Goal: Task Accomplishment & Management: Use online tool/utility

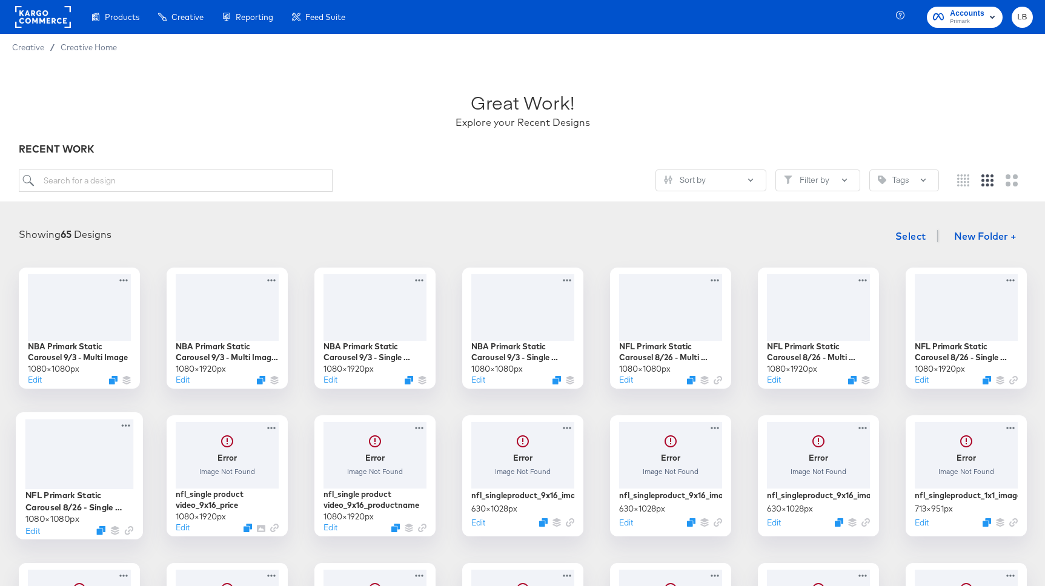
click at [111, 446] on div at bounding box center [79, 454] width 108 height 70
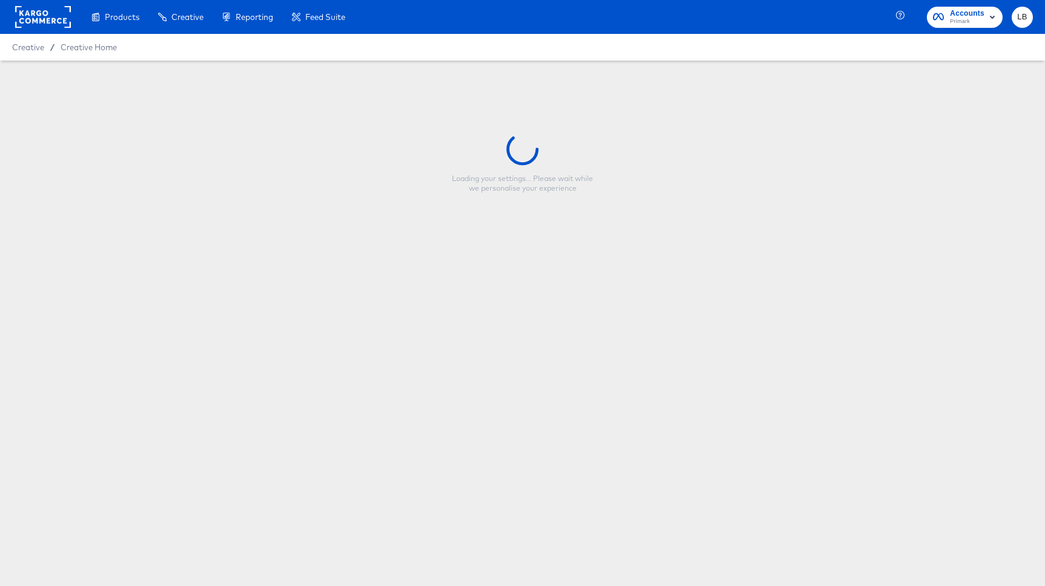
type input "NFL Primark Static Carousel 8/26 - Single Image"
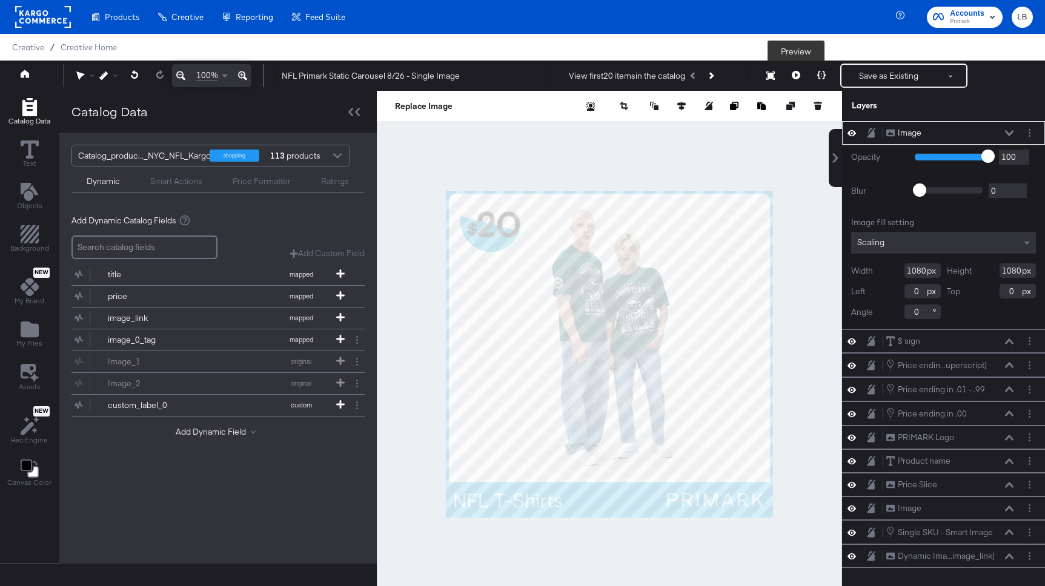
click at [792, 73] on icon at bounding box center [796, 75] width 8 height 8
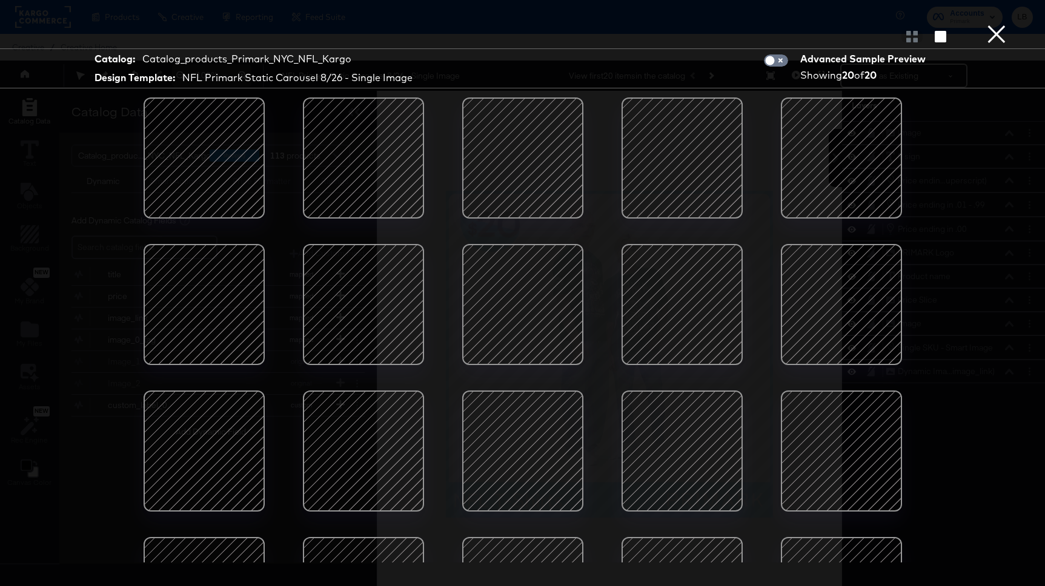
click at [1002, 24] on button "×" at bounding box center [996, 12] width 24 height 24
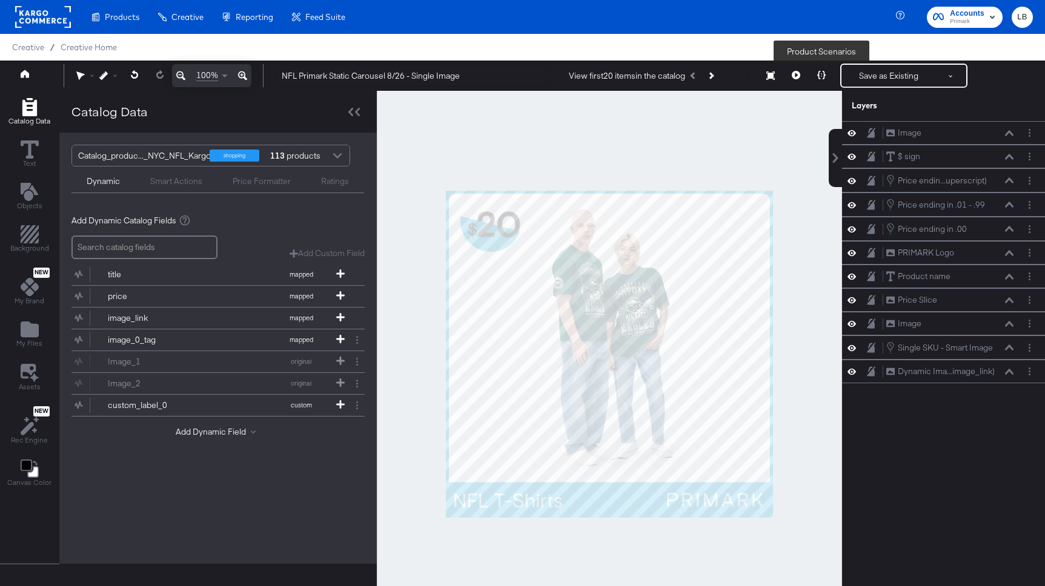
click at [820, 73] on icon at bounding box center [821, 75] width 8 height 8
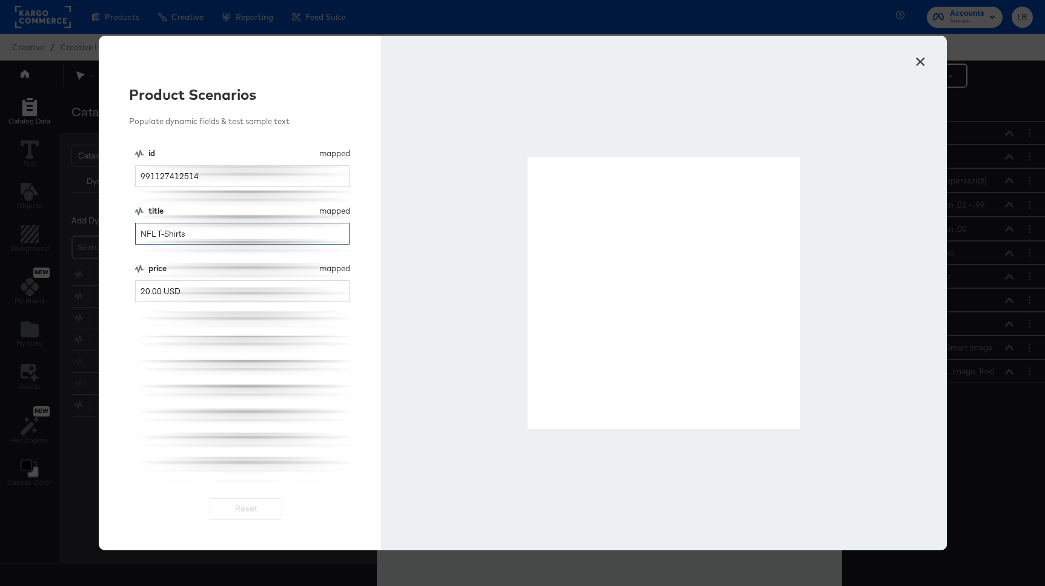
drag, startPoint x: 194, startPoint y: 234, endPoint x: 134, endPoint y: 234, distance: 59.4
click at [135, 234] on input "NFL T-Shirts" at bounding box center [242, 234] width 215 height 22
drag, startPoint x: 219, startPoint y: 174, endPoint x: 78, endPoint y: 174, distance: 141.1
click at [78, 174] on div "× Product Scenarios Populate dynamic fields & test sample text id mapped id 991…" at bounding box center [522, 293] width 1045 height 586
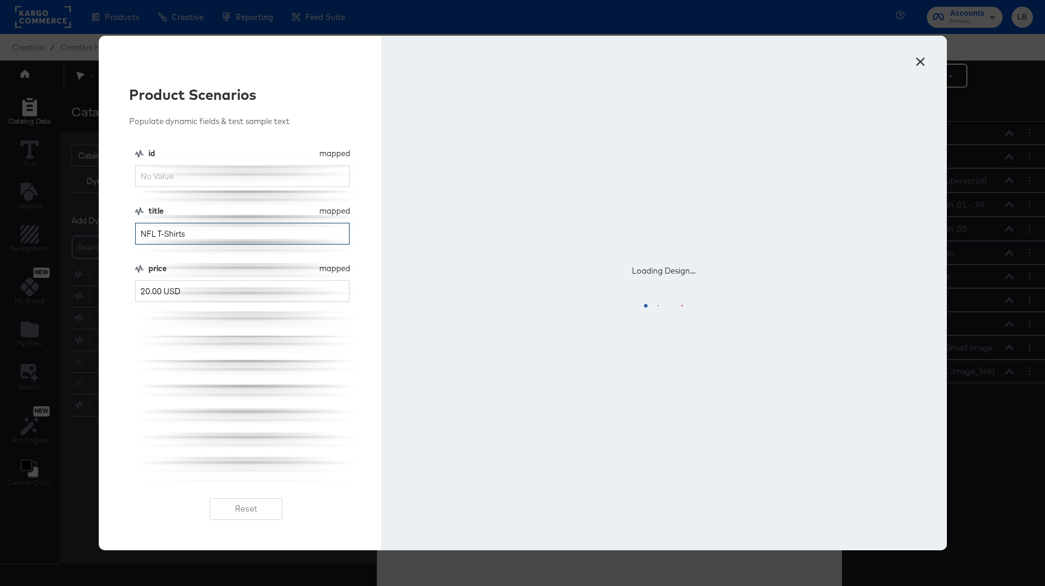
drag, startPoint x: 201, startPoint y: 231, endPoint x: 95, endPoint y: 231, distance: 105.4
click at [95, 231] on div "× Product Scenarios Populate dynamic fields & test sample text id mapped id tit…" at bounding box center [522, 293] width 1045 height 586
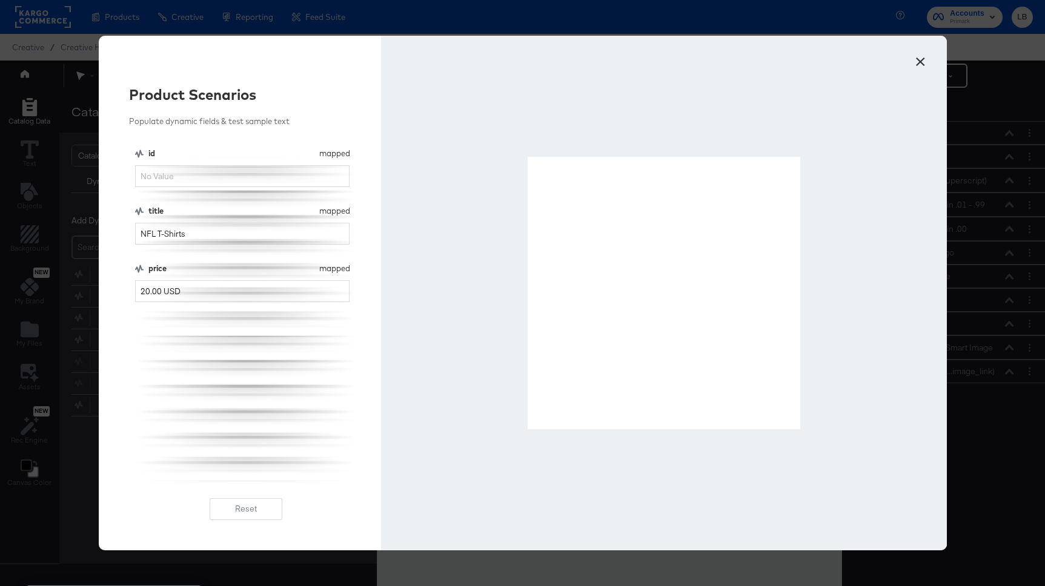
click at [181, 206] on div "title" at bounding box center [231, 211] width 167 height 12
drag, startPoint x: 280, startPoint y: 239, endPoint x: 157, endPoint y: 235, distance: 123.0
click at [157, 235] on input "NFL T-Shirts" at bounding box center [242, 234] width 215 height 22
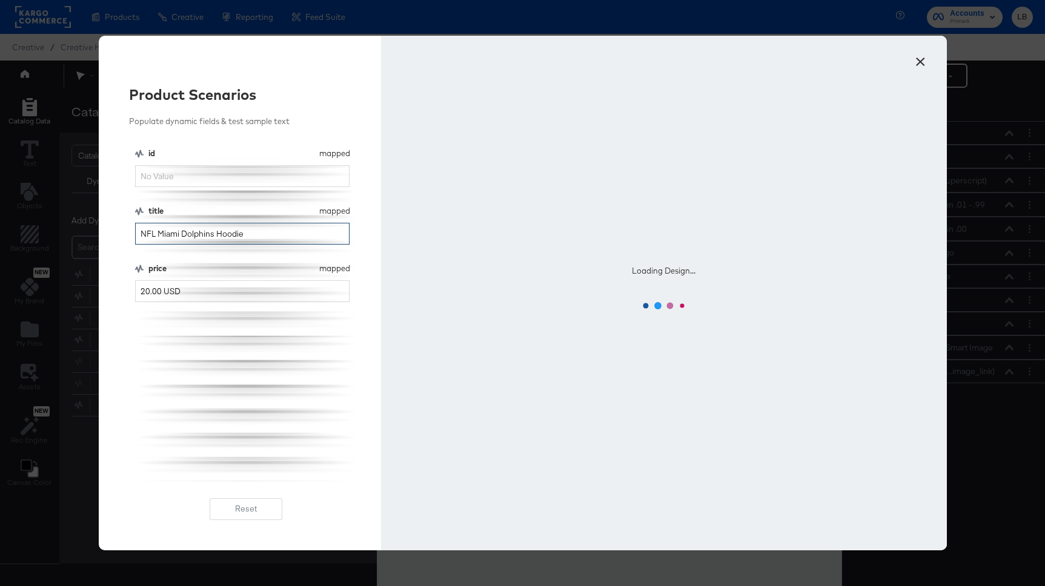
type input "NFL Miami Dolphins Hoodie"
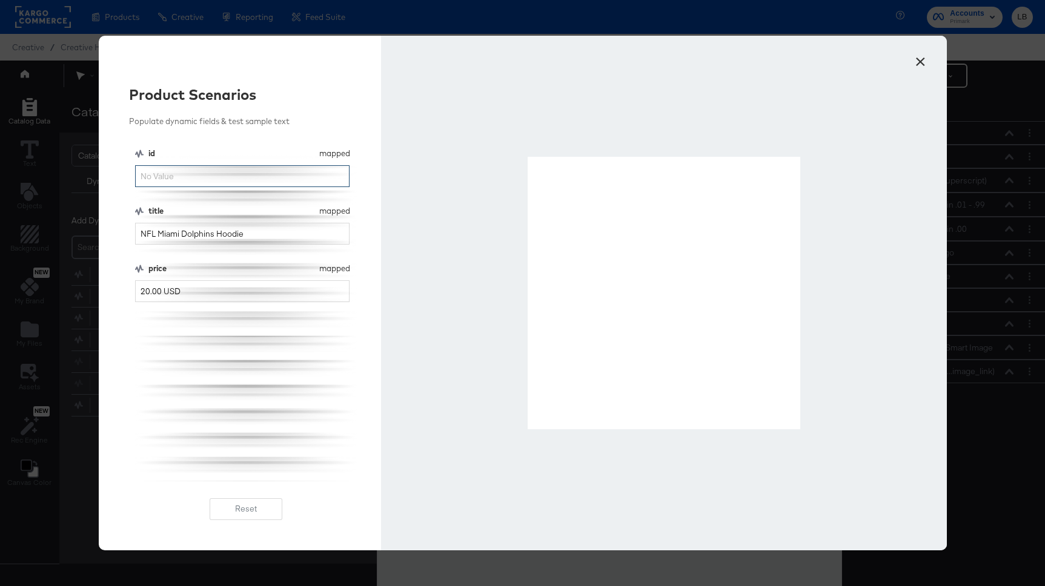
click at [260, 175] on input "id" at bounding box center [242, 176] width 215 height 22
type input "991149608706"
click at [264, 230] on input "NFL Miami Dolphins Hoodie" at bounding box center [242, 234] width 215 height 22
drag, startPoint x: 267, startPoint y: 231, endPoint x: 87, endPoint y: 231, distance: 179.9
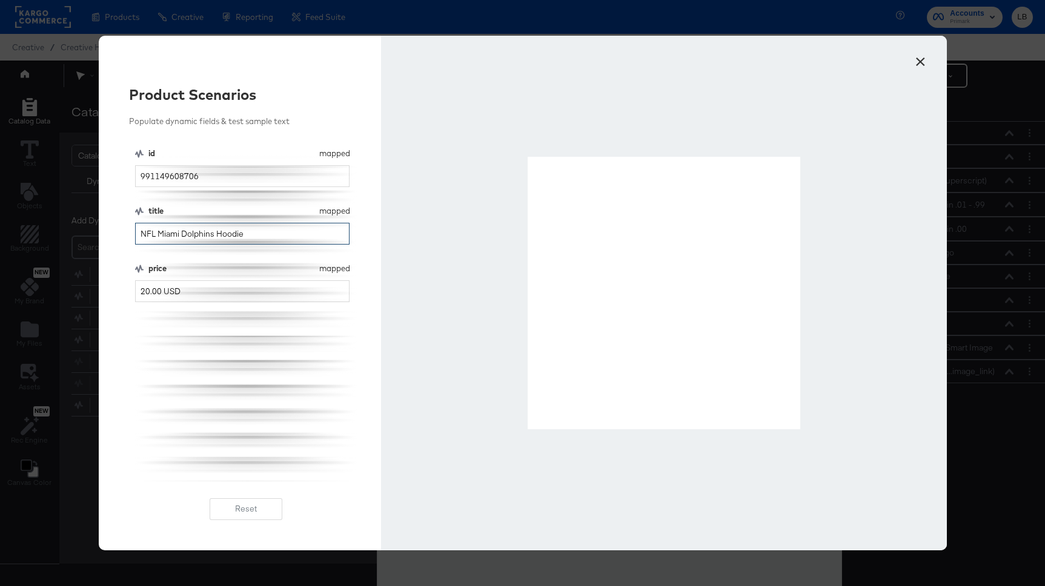
click at [87, 231] on div "× Product Scenarios Populate dynamic fields & test sample text id mapped id 991…" at bounding box center [522, 293] width 1045 height 586
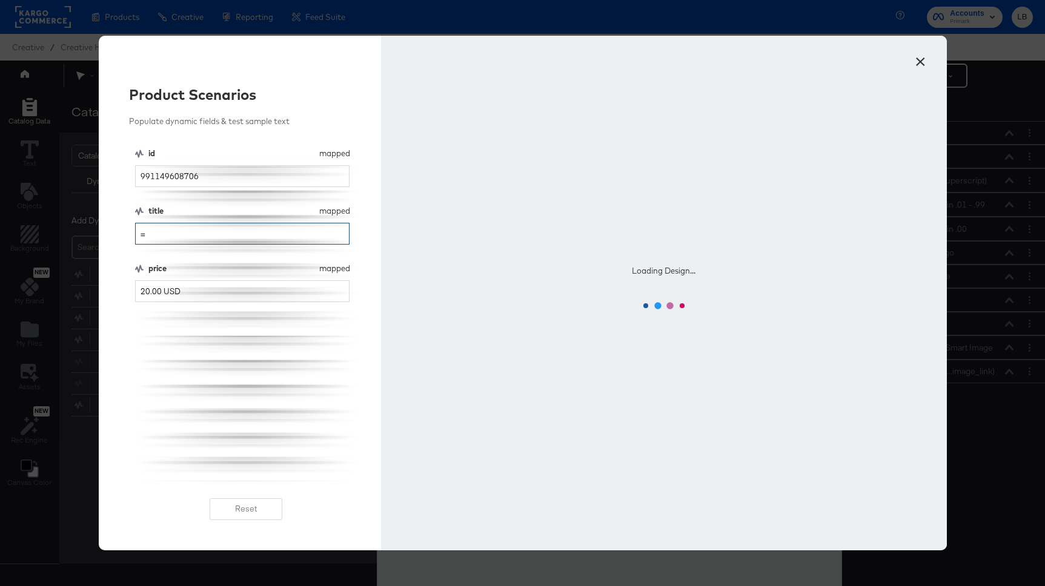
type input "="
drag, startPoint x: 190, startPoint y: 291, endPoint x: 102, endPoint y: 291, distance: 87.8
click at [102, 291] on div "Product Scenarios Populate dynamic fields & test sample text id mapped id 99114…" at bounding box center [240, 293] width 283 height 515
type input "="
click at [168, 231] on input "=" at bounding box center [242, 234] width 215 height 22
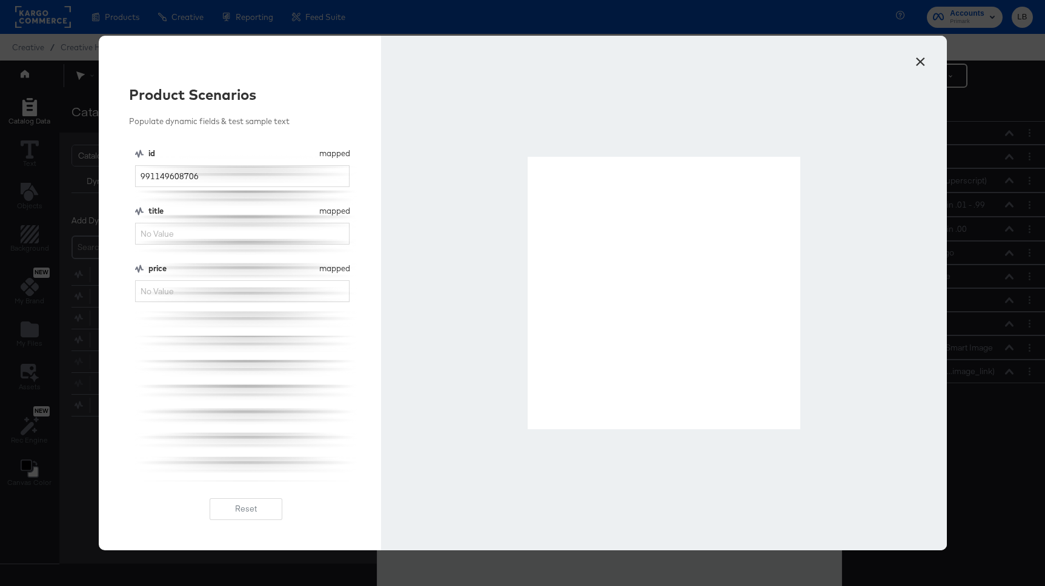
click at [920, 58] on button "×" at bounding box center [921, 59] width 22 height 22
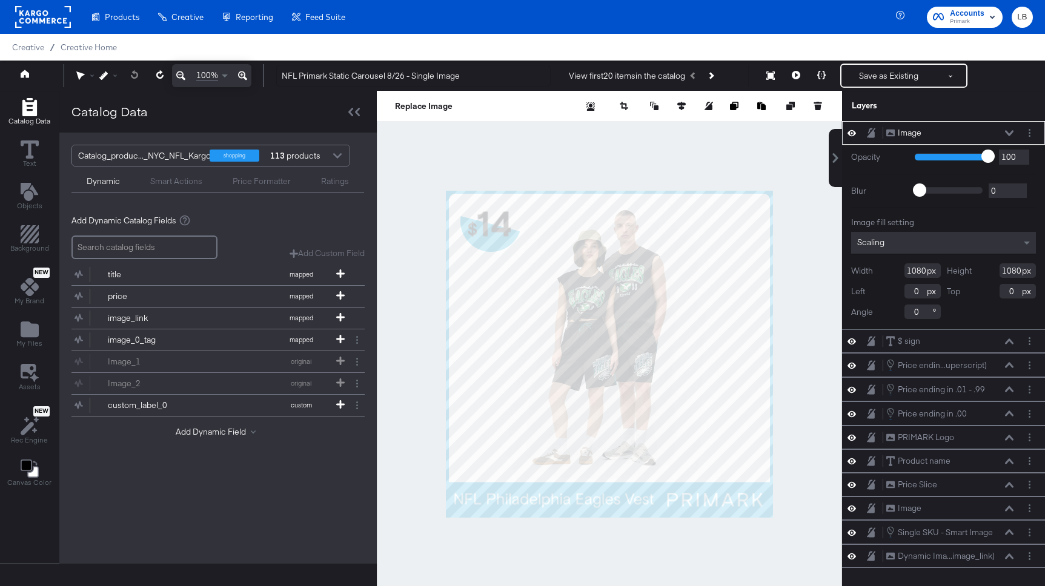
click at [1006, 128] on div "Image Image" at bounding box center [950, 133] width 128 height 13
click at [1010, 130] on icon at bounding box center [1009, 133] width 8 height 6
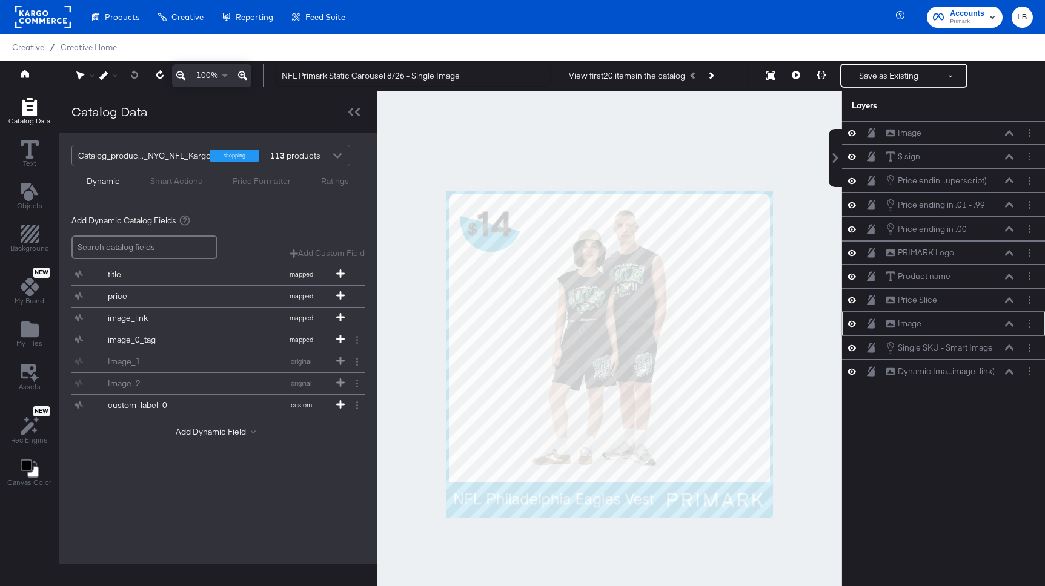
click at [854, 320] on icon at bounding box center [851, 324] width 8 height 10
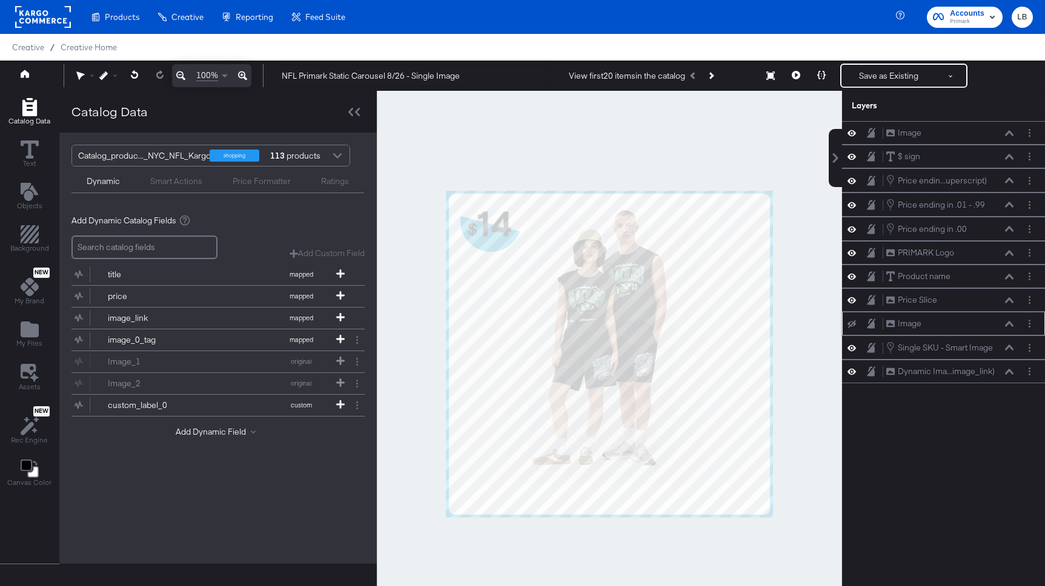
click at [854, 320] on icon at bounding box center [851, 324] width 8 height 8
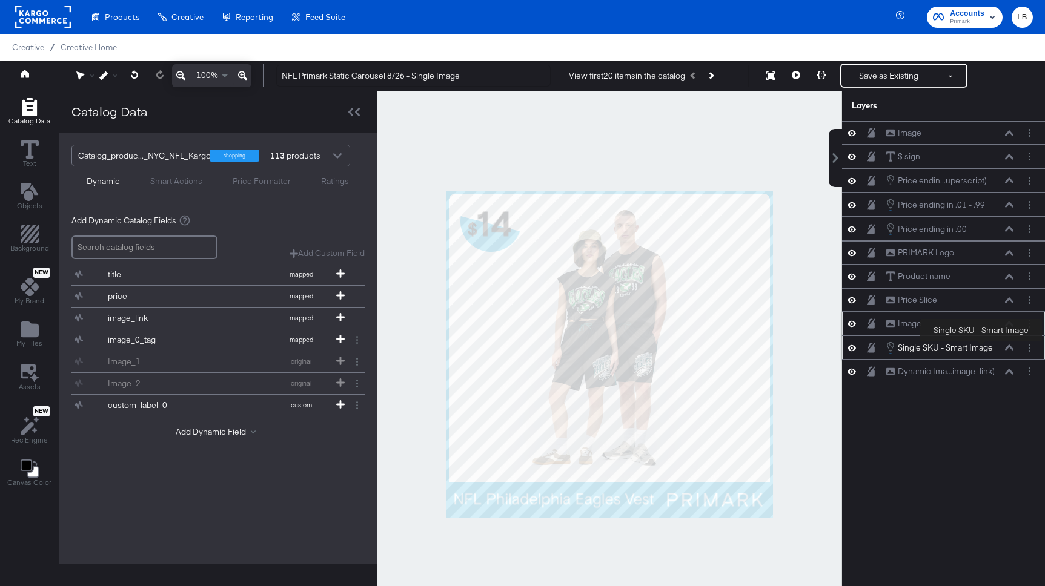
click at [982, 344] on div "Single SKU - Smart Image" at bounding box center [945, 348] width 95 height 12
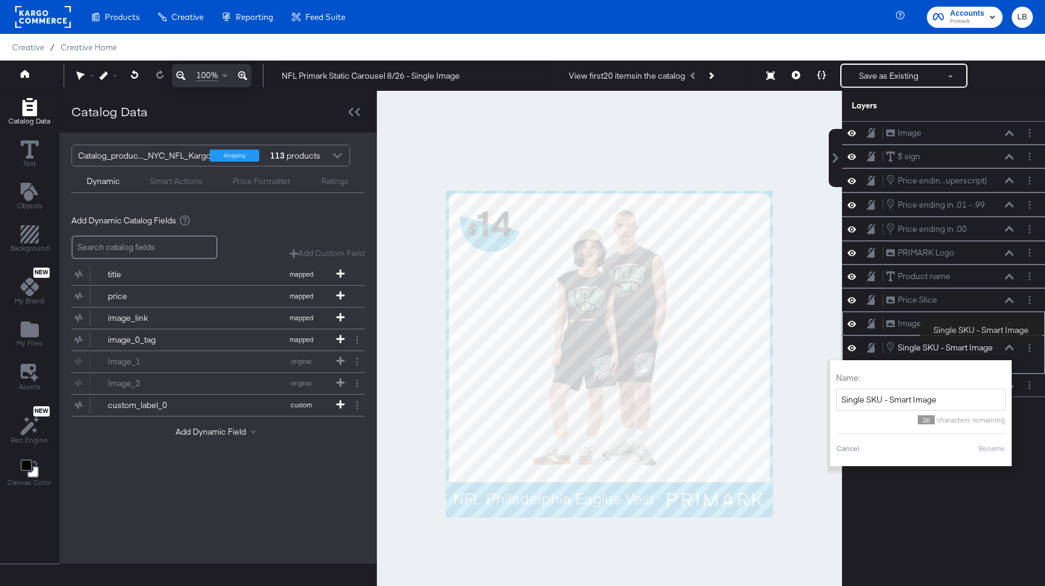
click at [982, 344] on div "Single SKU - Smart Image" at bounding box center [945, 348] width 95 height 12
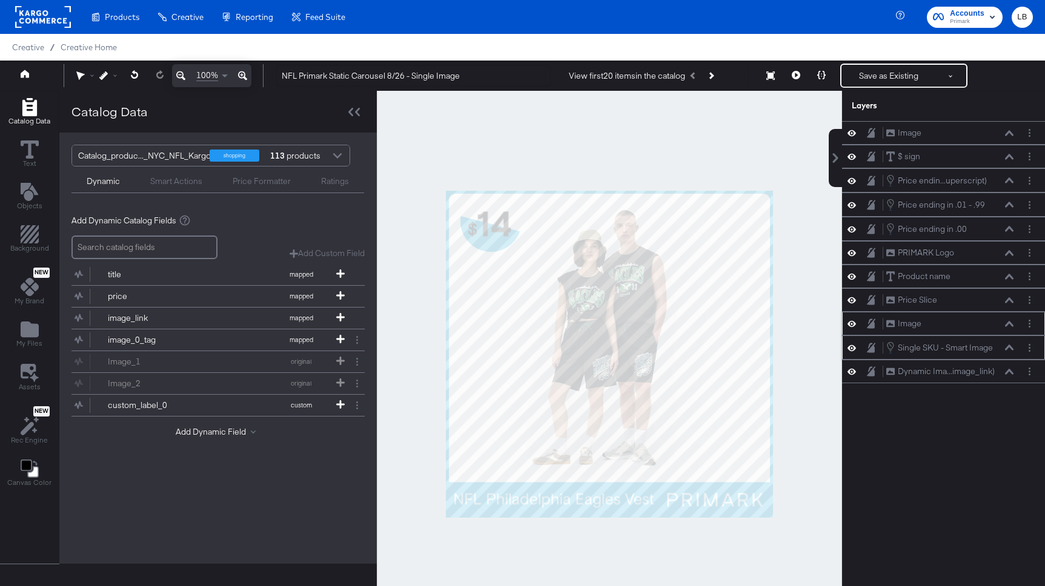
click at [1013, 343] on div "Single SKU - Smart Image Single SKU - Smart Image" at bounding box center [953, 347] width 135 height 13
click at [1007, 343] on div "Single SKU - Smart Image Single SKU - Smart Image" at bounding box center [950, 347] width 128 height 13
click at [986, 347] on div "Single SKU - Smart Image" at bounding box center [945, 348] width 95 height 12
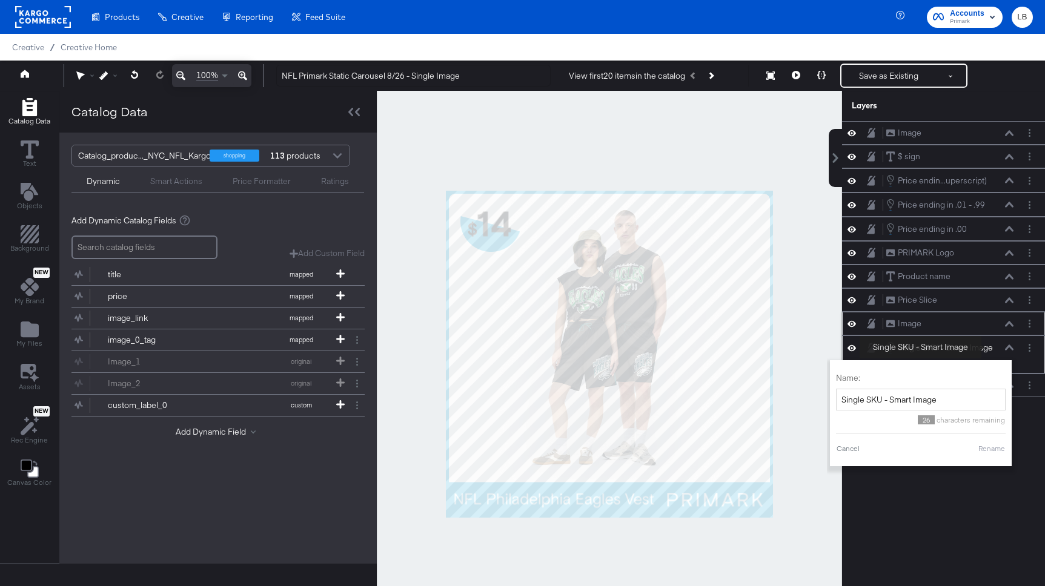
click at [986, 347] on div "Single SKU - Smart Image" at bounding box center [945, 348] width 95 height 12
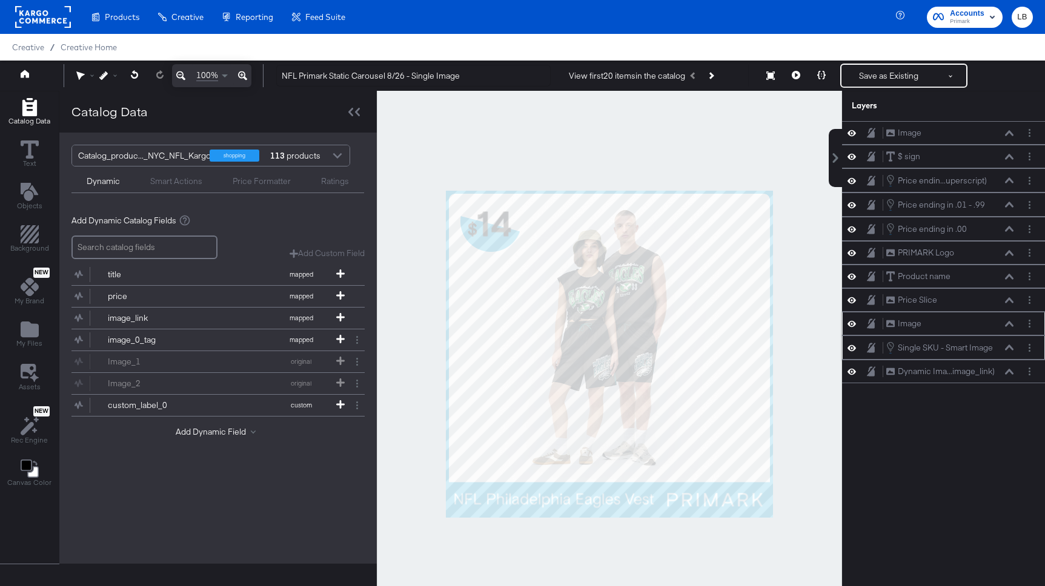
click at [1023, 342] on div at bounding box center [1029, 348] width 13 height 13
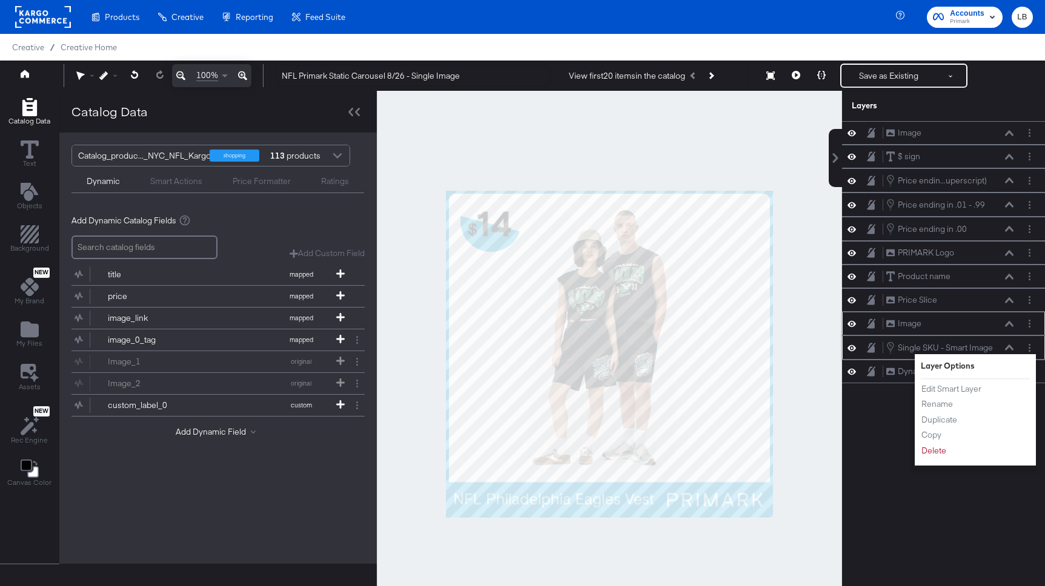
click at [1015, 341] on div "Single SKU - Smart Image Single SKU - Smart Image" at bounding box center [953, 347] width 135 height 13
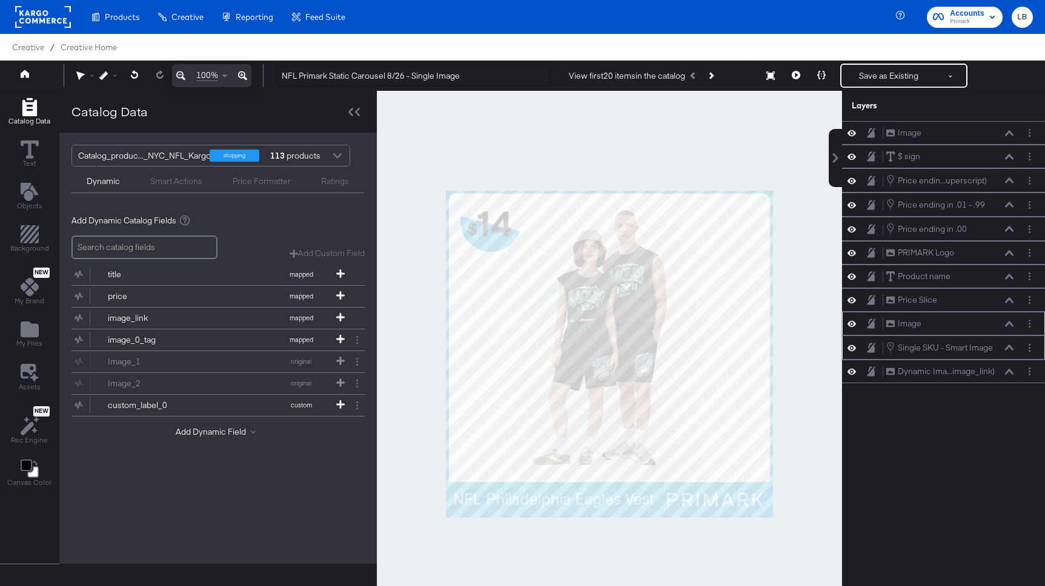
click at [1000, 339] on div "Single SKU - Smart Image Single SKU - Smart Image" at bounding box center [943, 348] width 203 height 24
click at [998, 380] on div "Dynamic Ima...image_link) Dynamic Image (image_link)" at bounding box center [943, 372] width 203 height 24
click at [998, 374] on div "Dynamic Ima...image_link) Dynamic Image (image_link)" at bounding box center [950, 371] width 128 height 13
click at [1012, 371] on icon at bounding box center [1009, 372] width 8 height 6
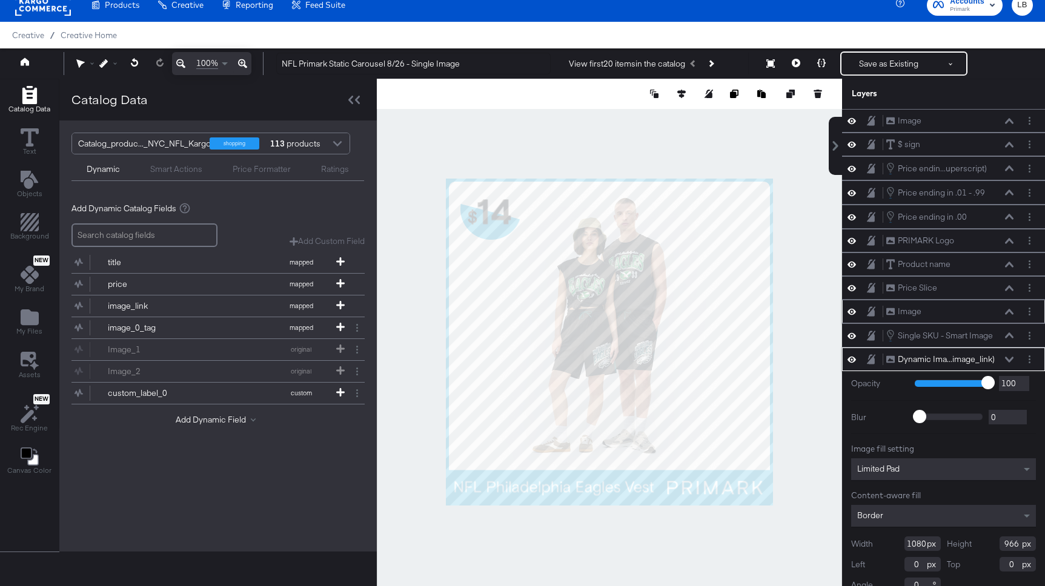
scroll to position [16, 0]
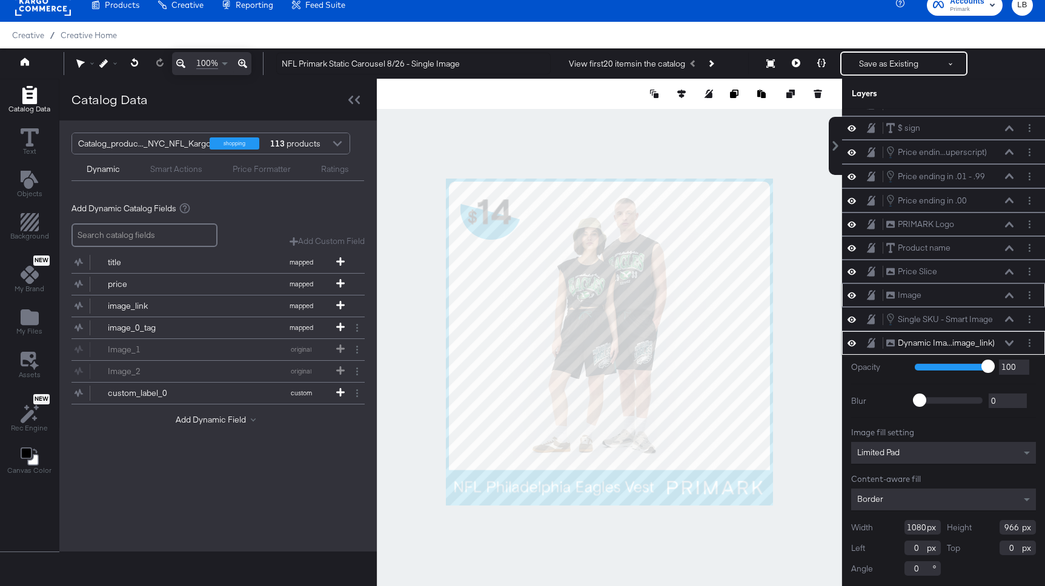
click at [851, 340] on icon at bounding box center [851, 343] width 8 height 10
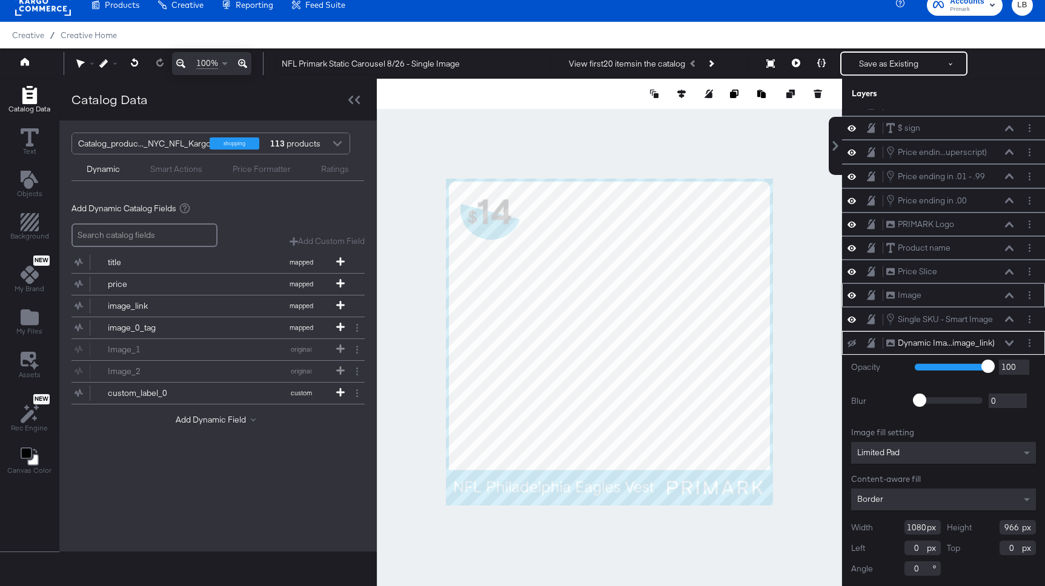
click at [851, 340] on icon at bounding box center [851, 344] width 8 height 8
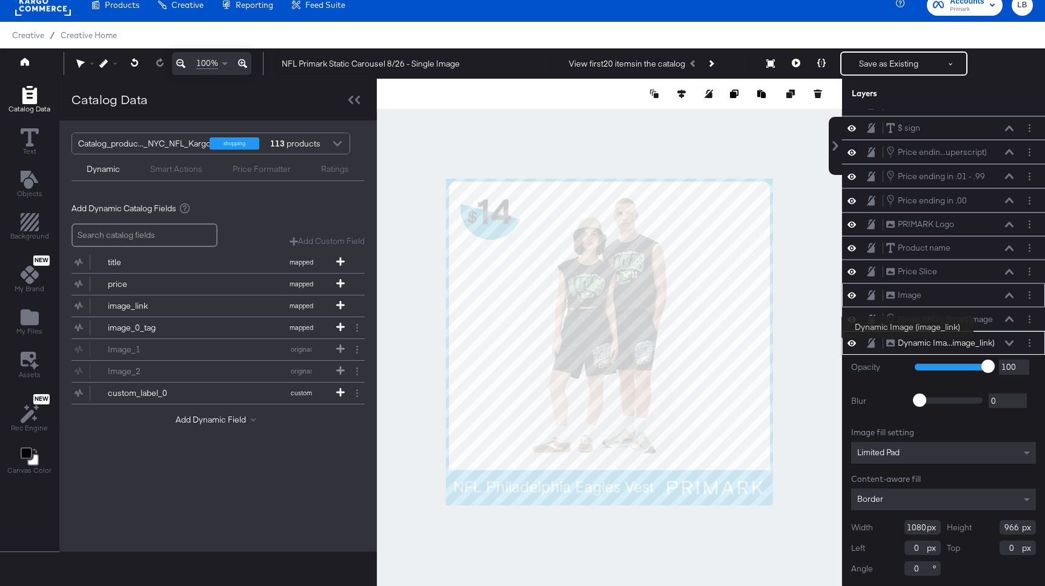
click at [914, 342] on div "Dynamic Ima...image_link)" at bounding box center [946, 343] width 97 height 12
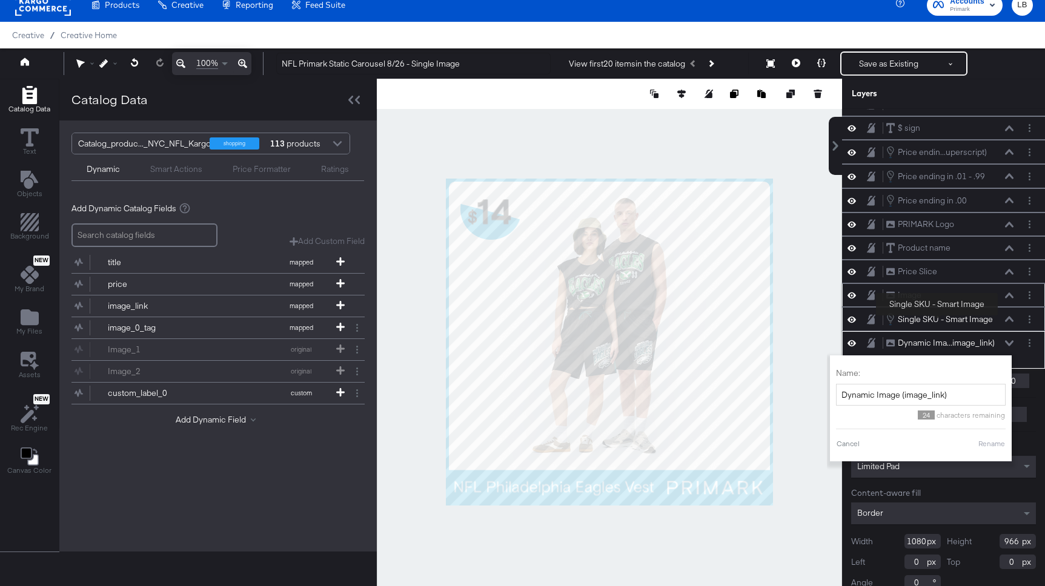
click at [938, 317] on div "Single SKU - Smart Image" at bounding box center [945, 320] width 95 height 12
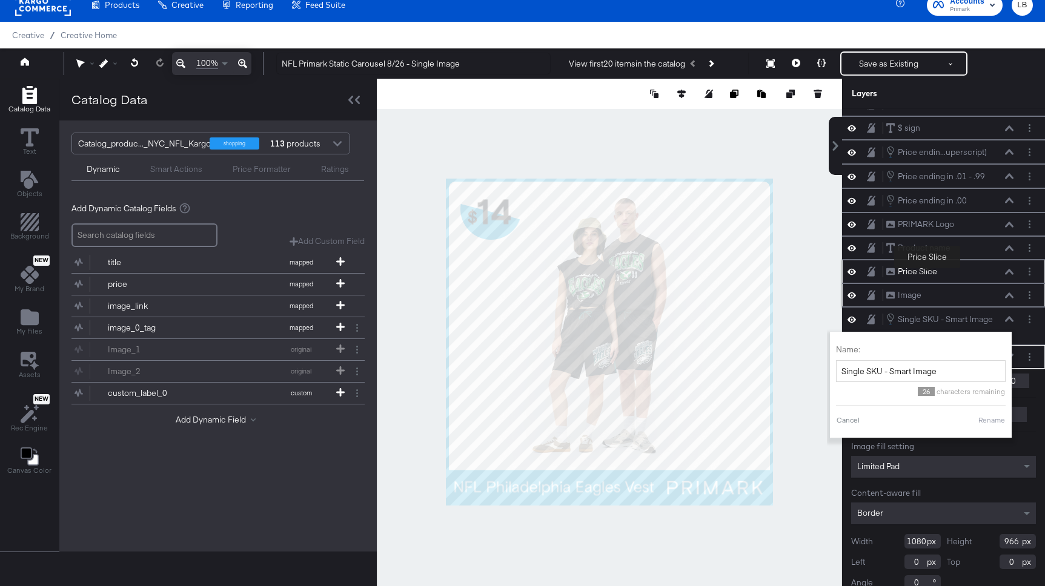
click at [927, 271] on div "Price Slice" at bounding box center [917, 272] width 39 height 12
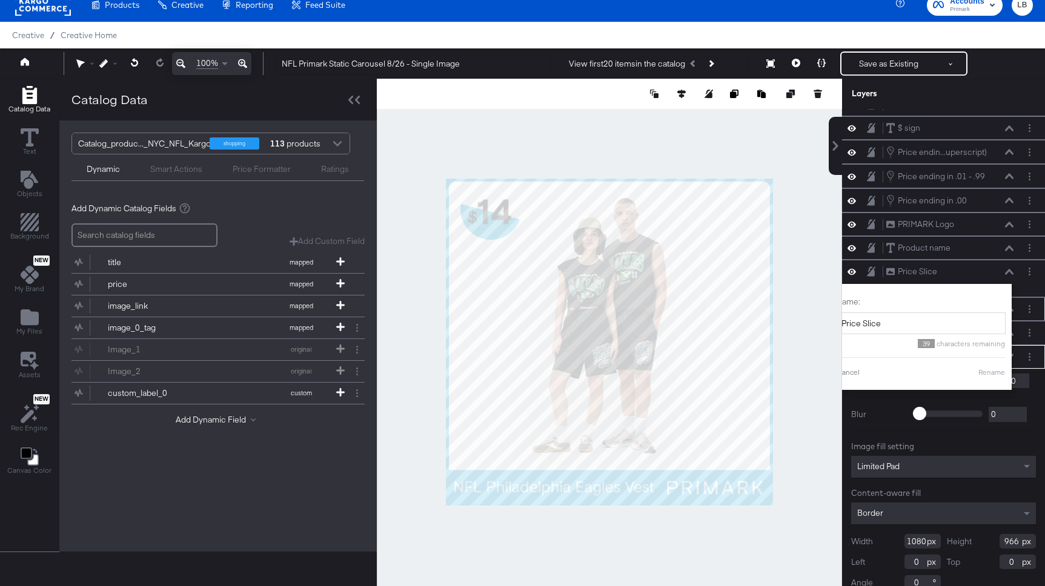
click at [812, 477] on div at bounding box center [609, 342] width 465 height 526
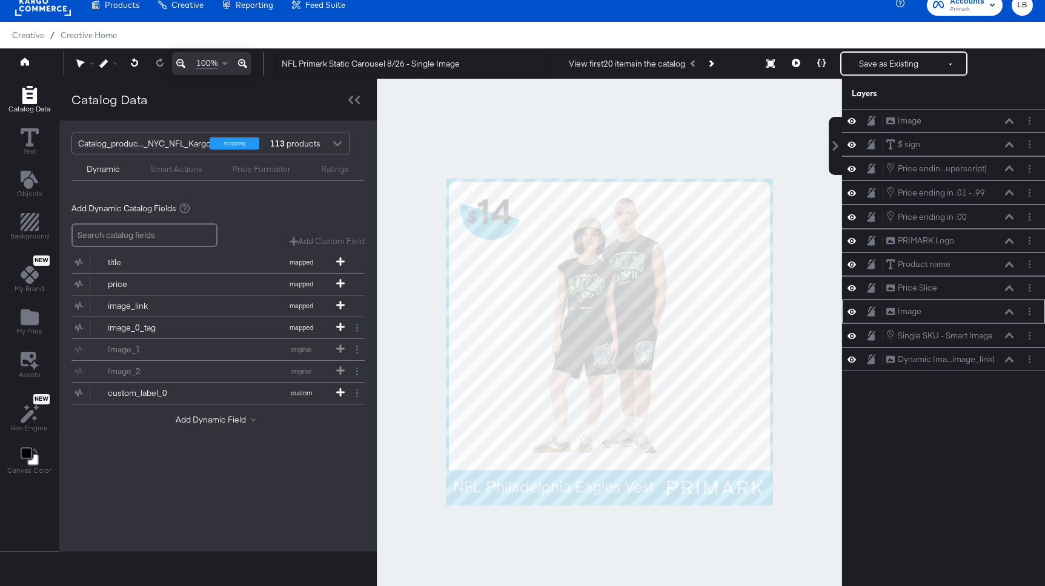
scroll to position [0, 0]
click at [933, 362] on div "Dynamic Ima...image_link)" at bounding box center [946, 360] width 97 height 12
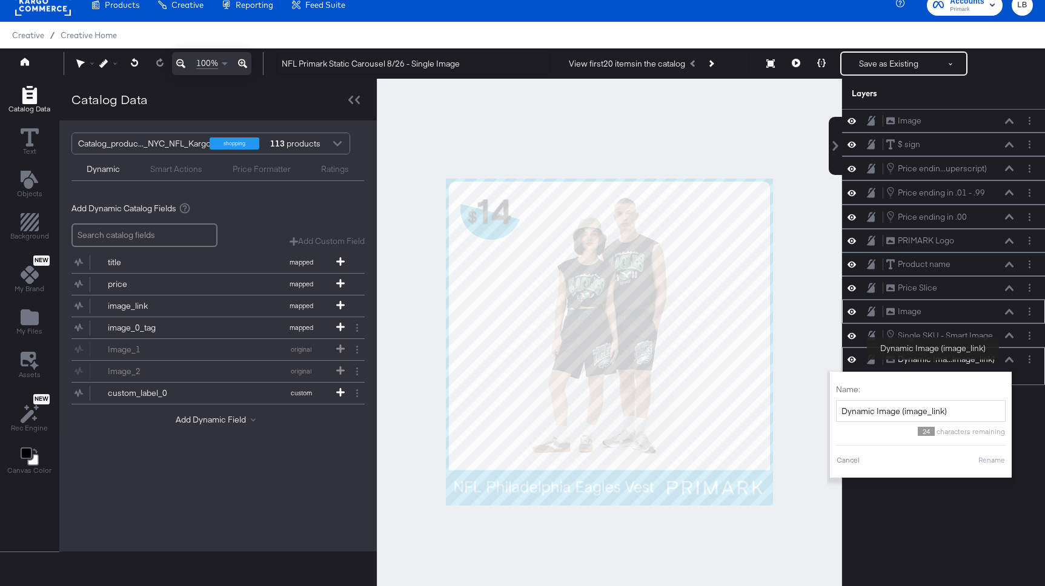
click at [933, 362] on div "Dynamic Ima...image_link)" at bounding box center [946, 360] width 97 height 12
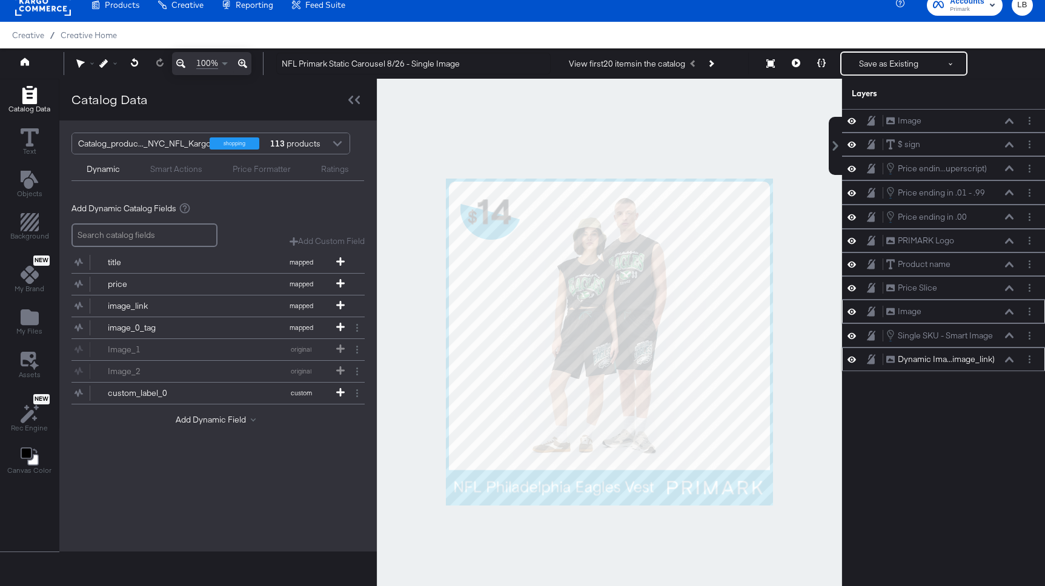
click at [994, 358] on div "Dynamic Ima...image_link)" at bounding box center [946, 360] width 97 height 12
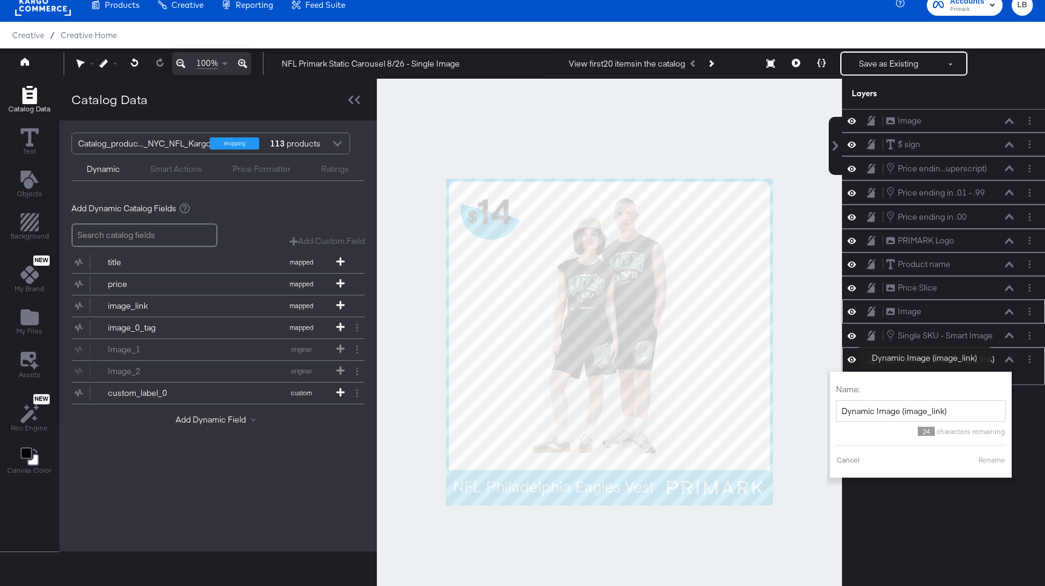
click at [994, 358] on div "Dynamic Ima...image_link)" at bounding box center [946, 360] width 97 height 12
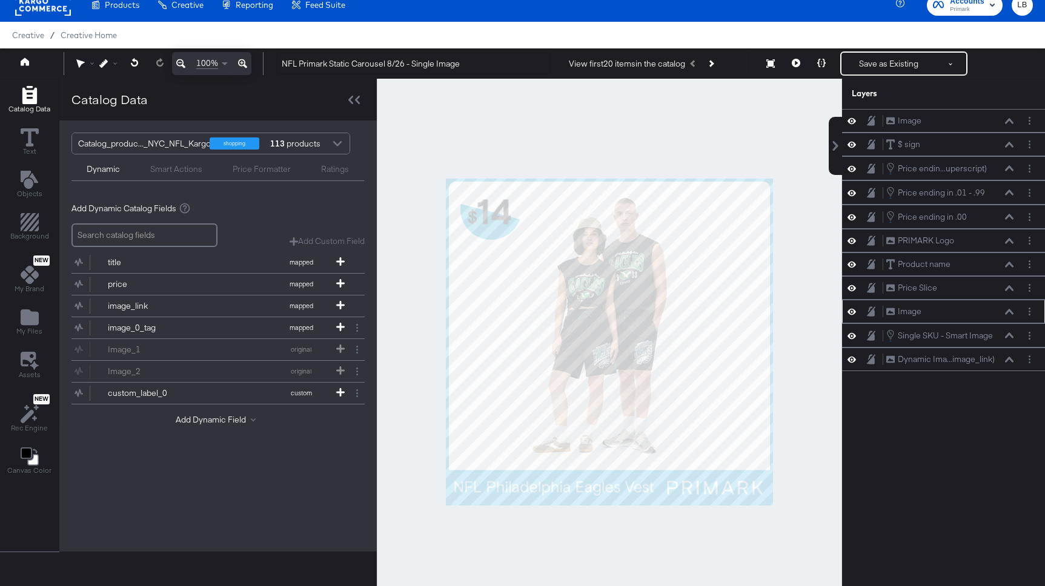
click at [771, 145] on div at bounding box center [609, 342] width 465 height 526
click at [25, 56] on button at bounding box center [36, 64] width 48 height 22
click at [27, 52] on div "Home 100% NFL Primark Static Carousel 8/26 - Single Image View first 20 items i…" at bounding box center [522, 63] width 1045 height 30
click at [24, 61] on icon at bounding box center [25, 62] width 8 height 8
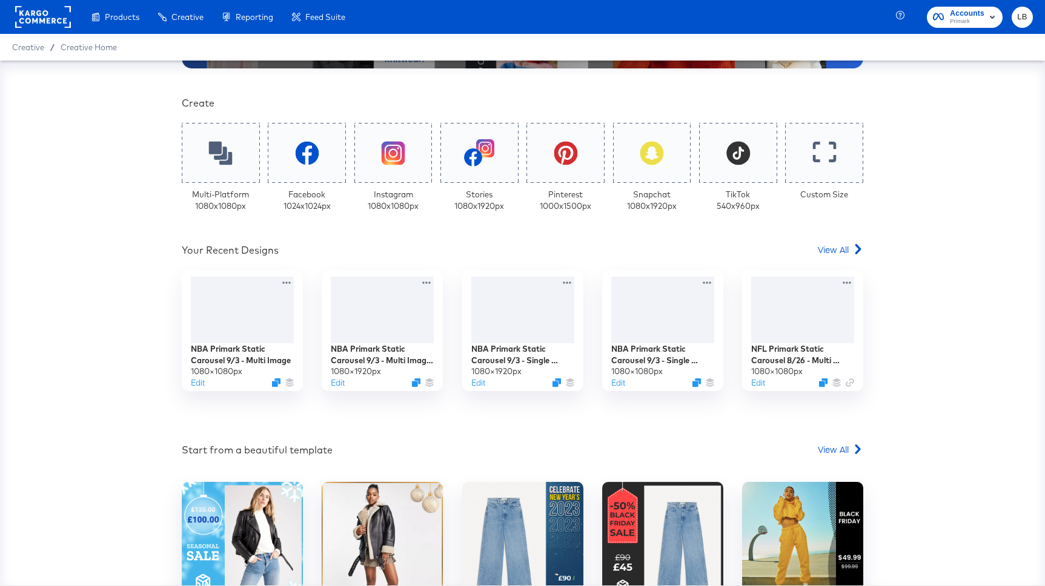
scroll to position [233, 0]
